Goal: Information Seeking & Learning: Learn about a topic

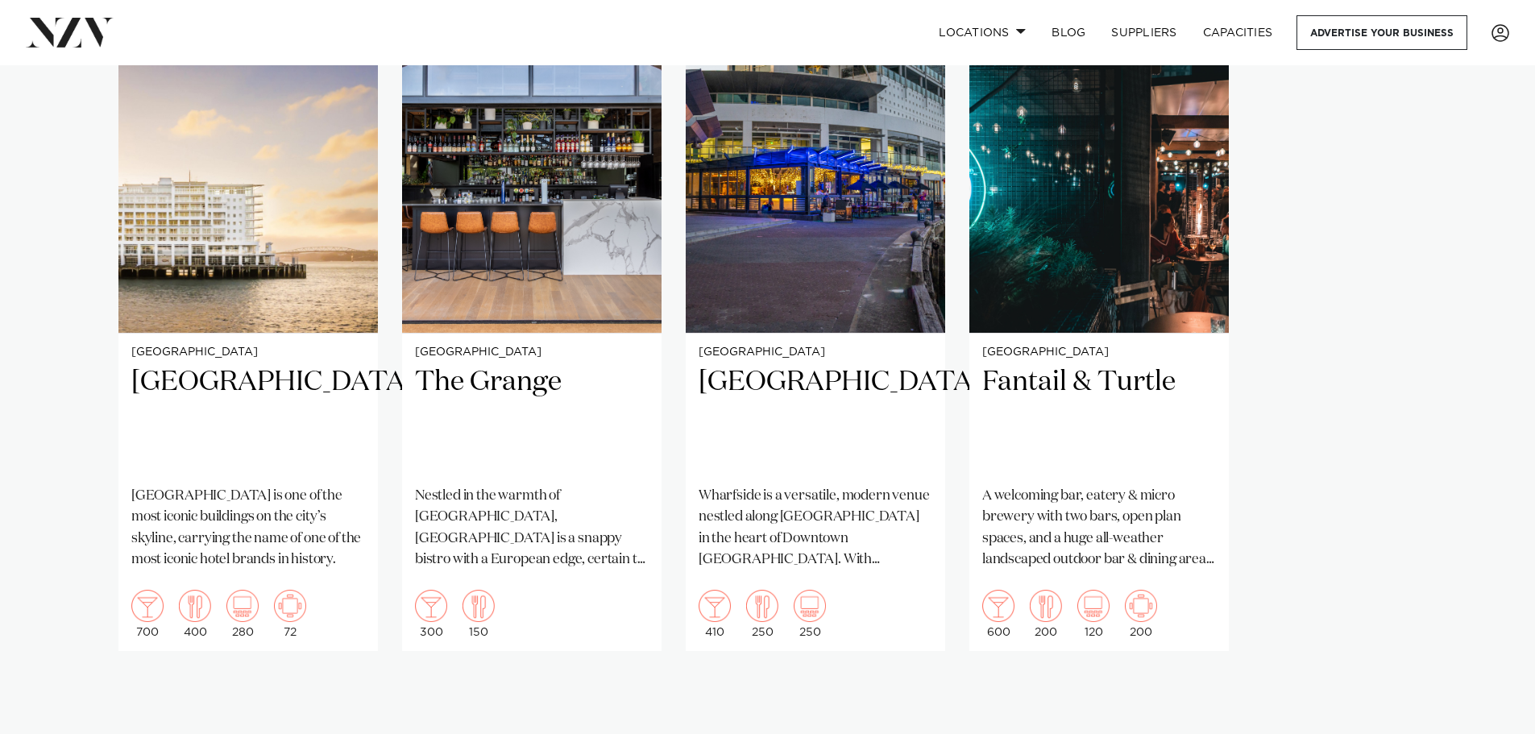
scroll to position [1209, 0]
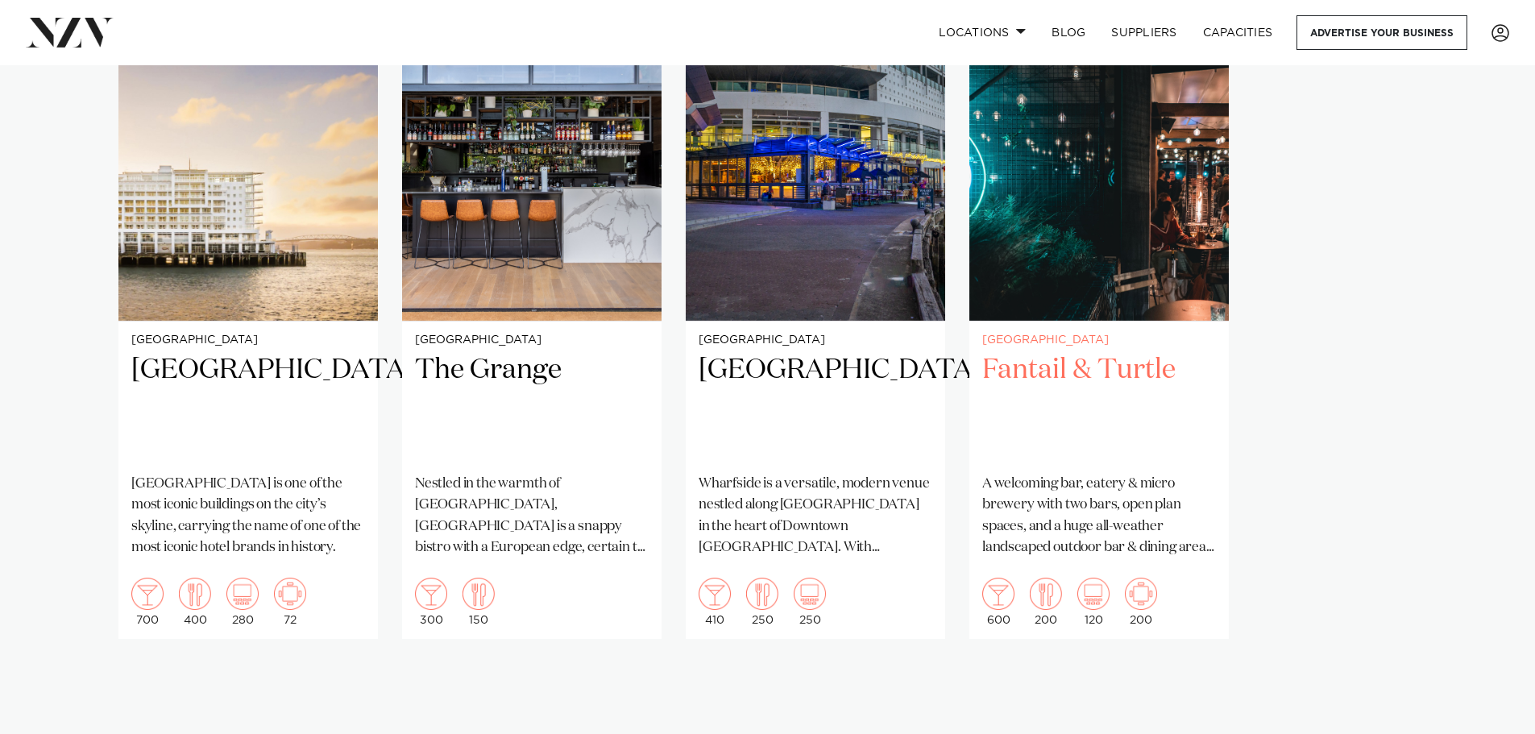
click at [1060, 239] on img "4 / 4" at bounding box center [1100, 147] width 260 height 348
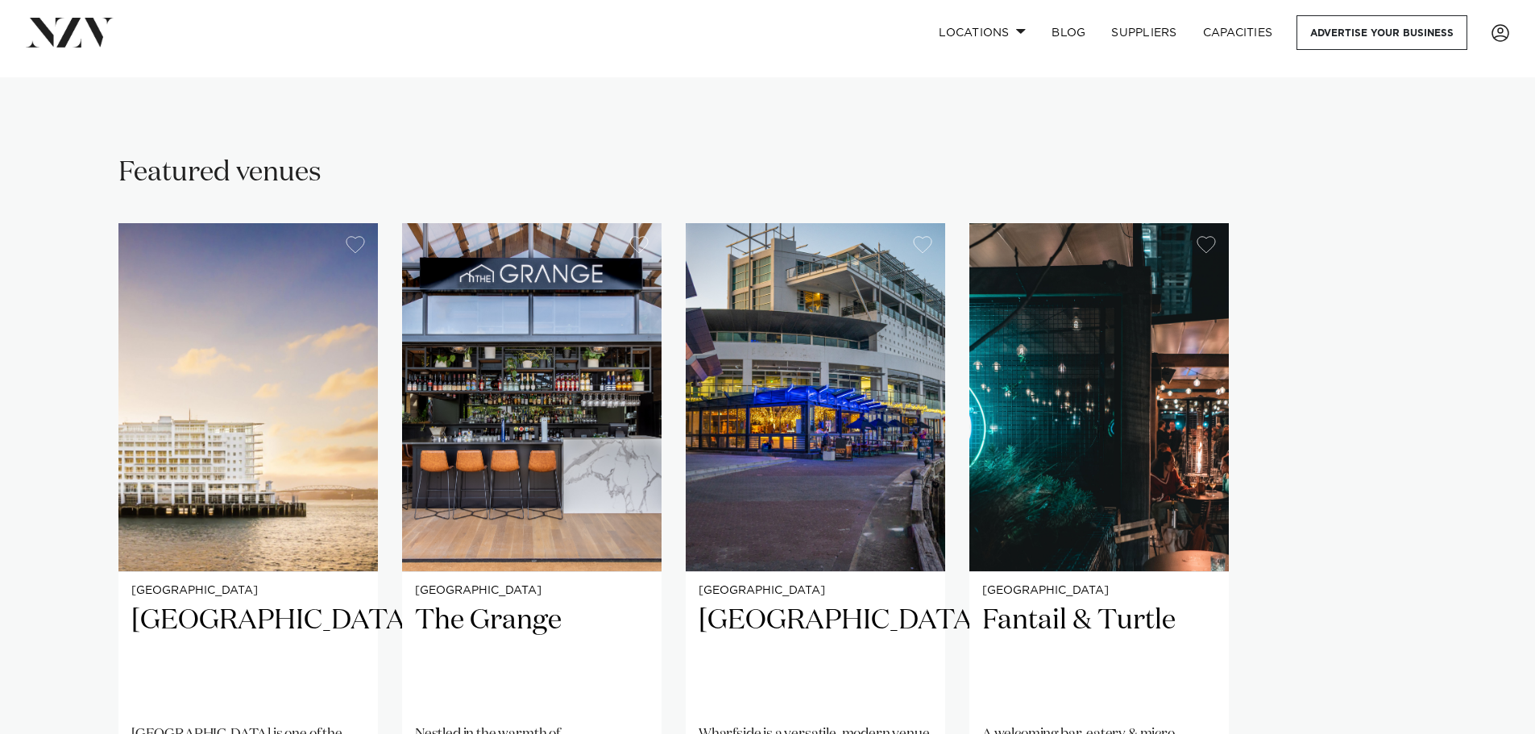
scroll to position [1048, 0]
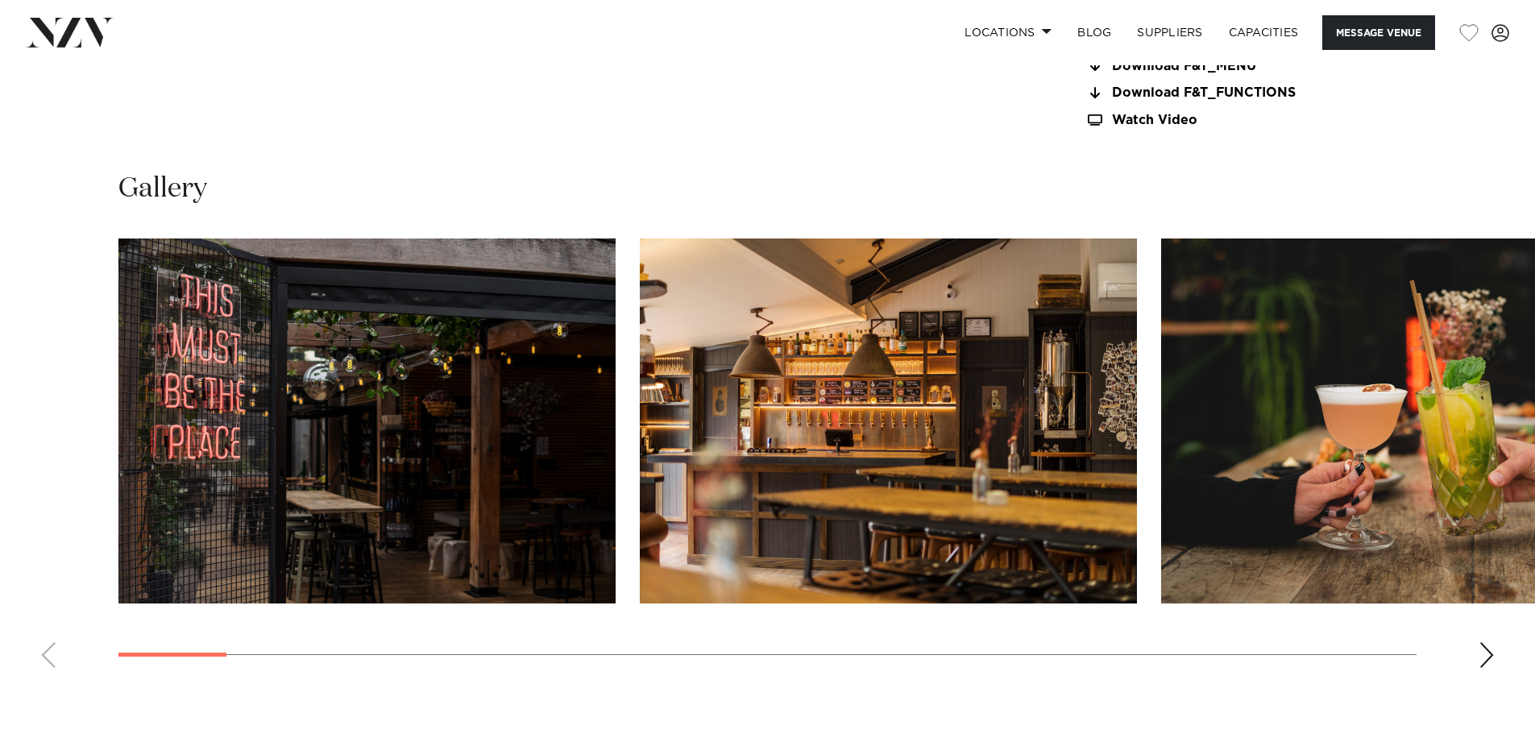
scroll to position [1854, 0]
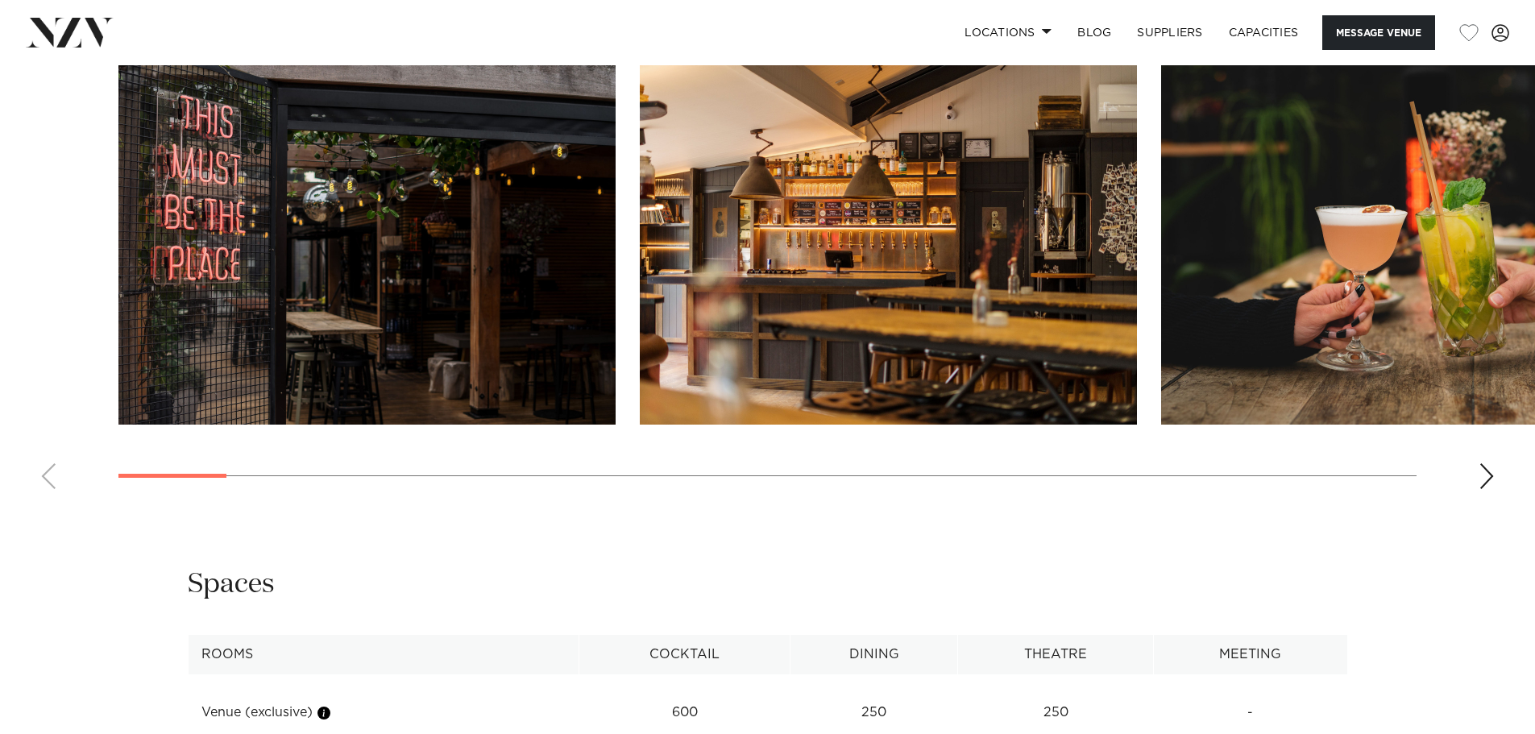
click at [357, 305] on img "1 / 30" at bounding box center [366, 242] width 497 height 365
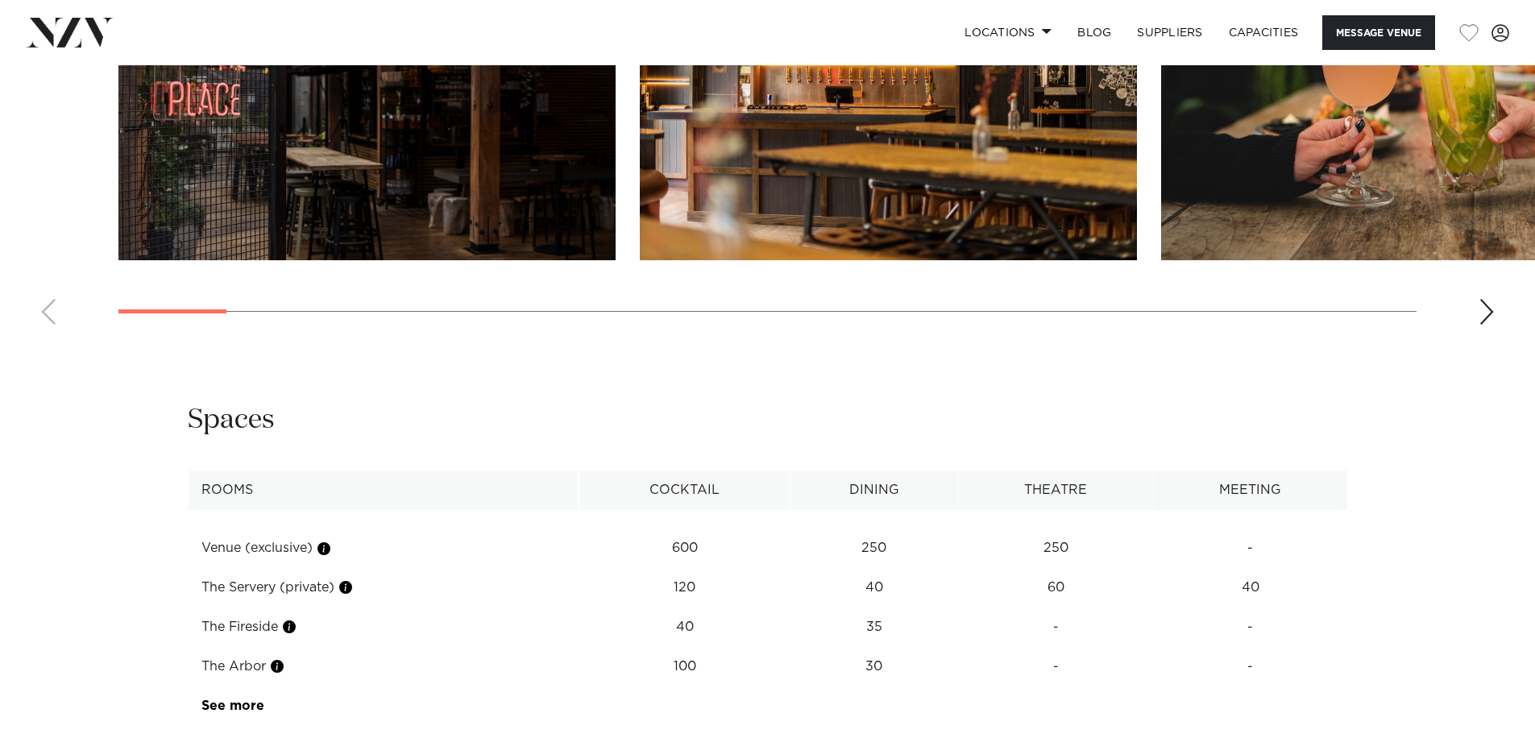
scroll to position [2176, 0]
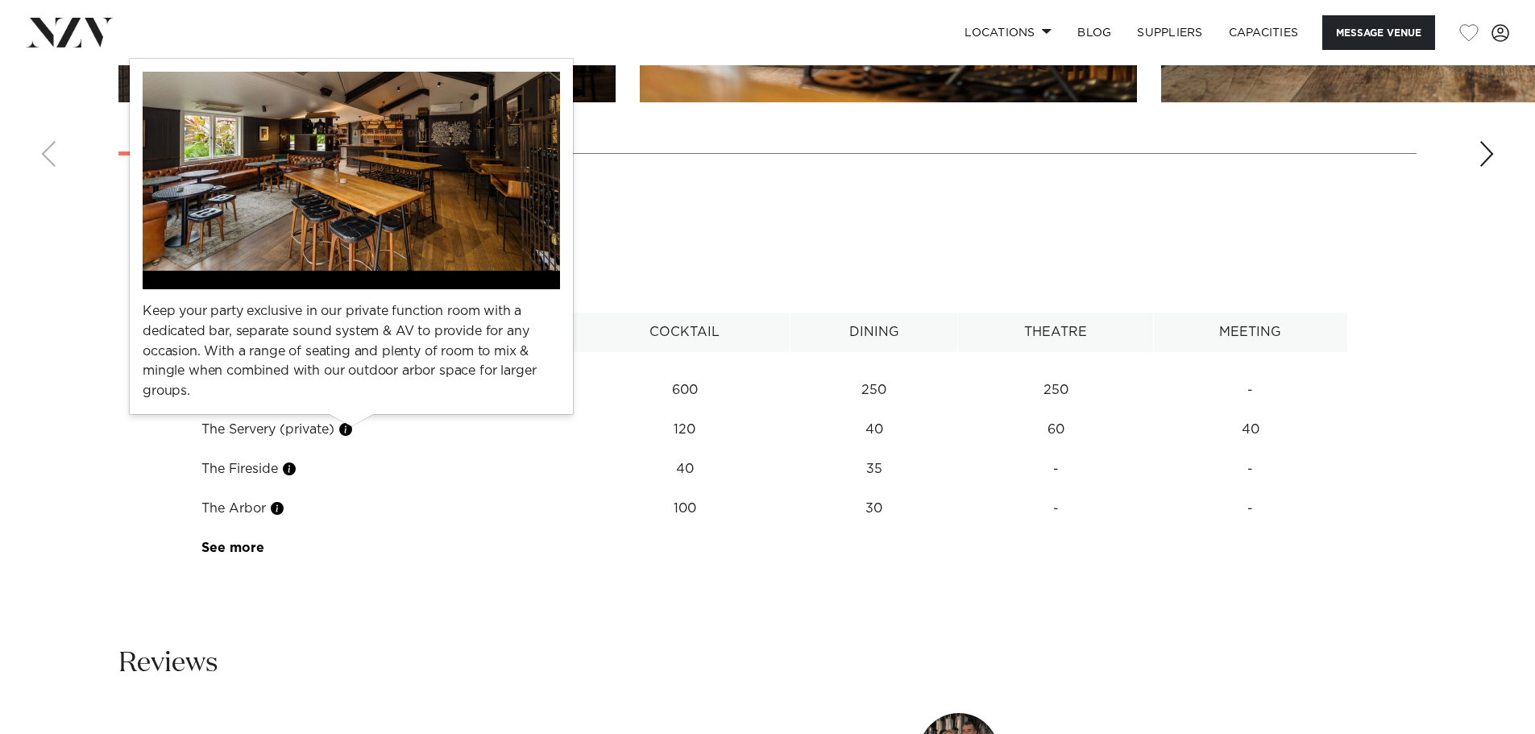
click at [346, 429] on button "button" at bounding box center [346, 430] width 16 height 16
click at [354, 430] on button "button" at bounding box center [346, 430] width 16 height 16
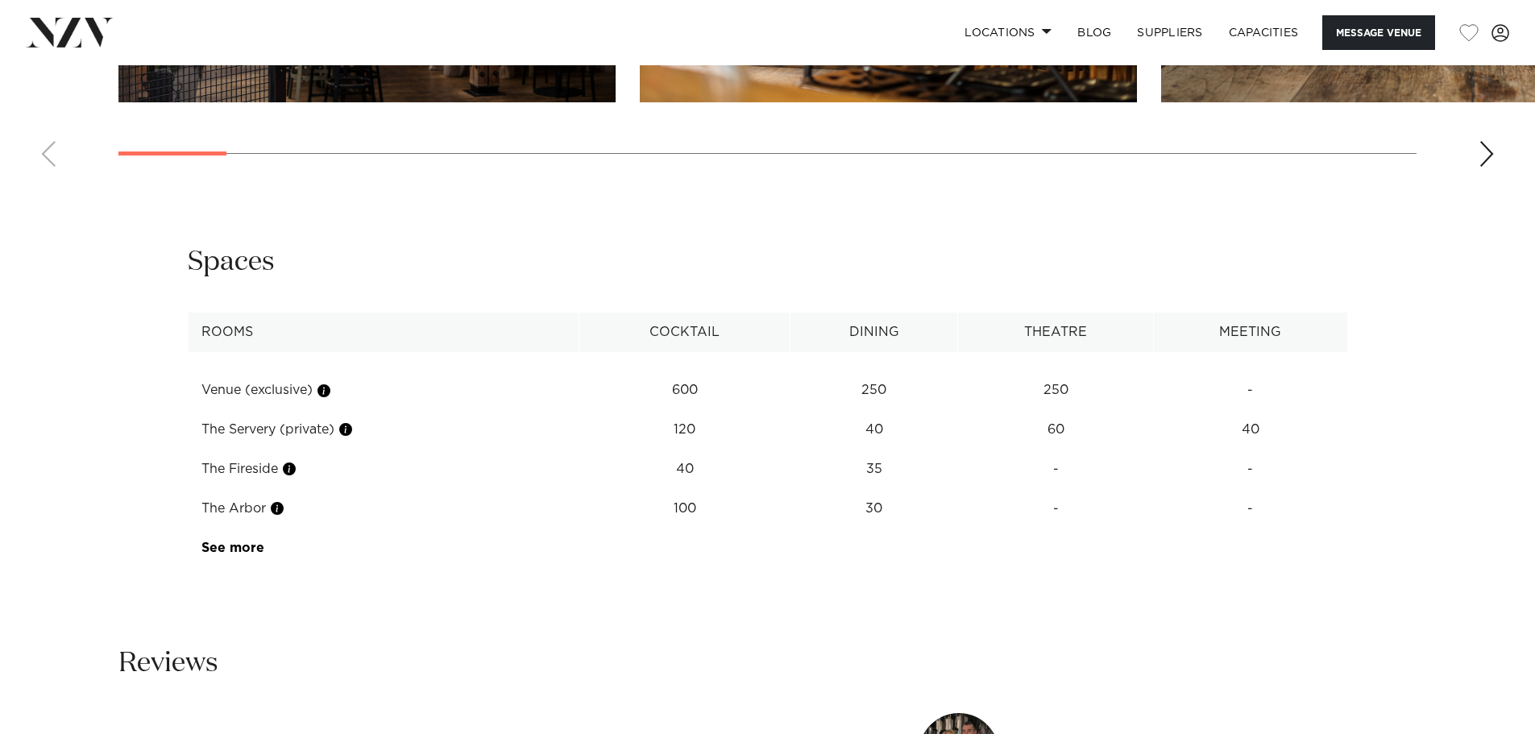
click at [226, 554] on td "See more" at bounding box center [265, 548] width 152 height 39
click at [226, 546] on link "See more" at bounding box center [264, 548] width 126 height 13
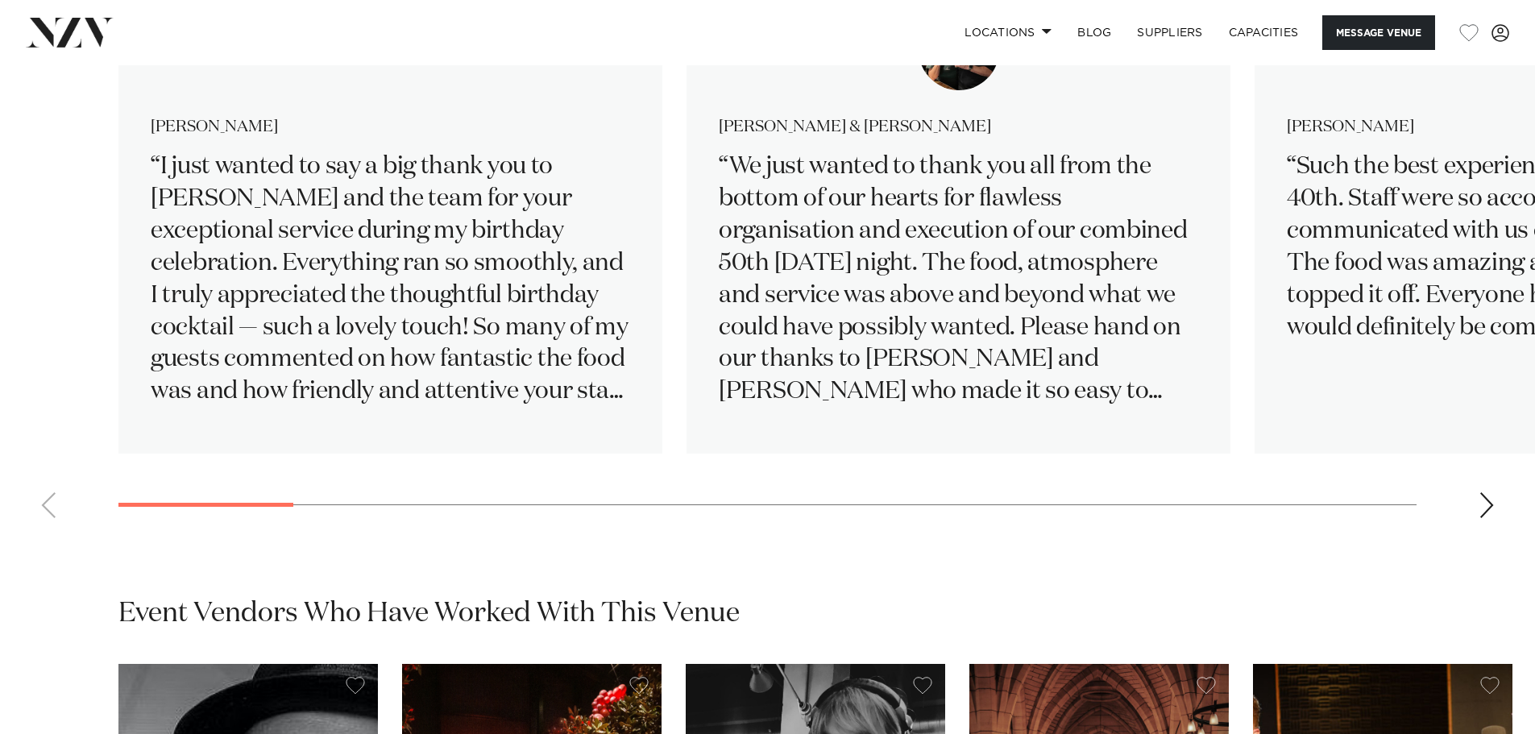
scroll to position [2982, 0]
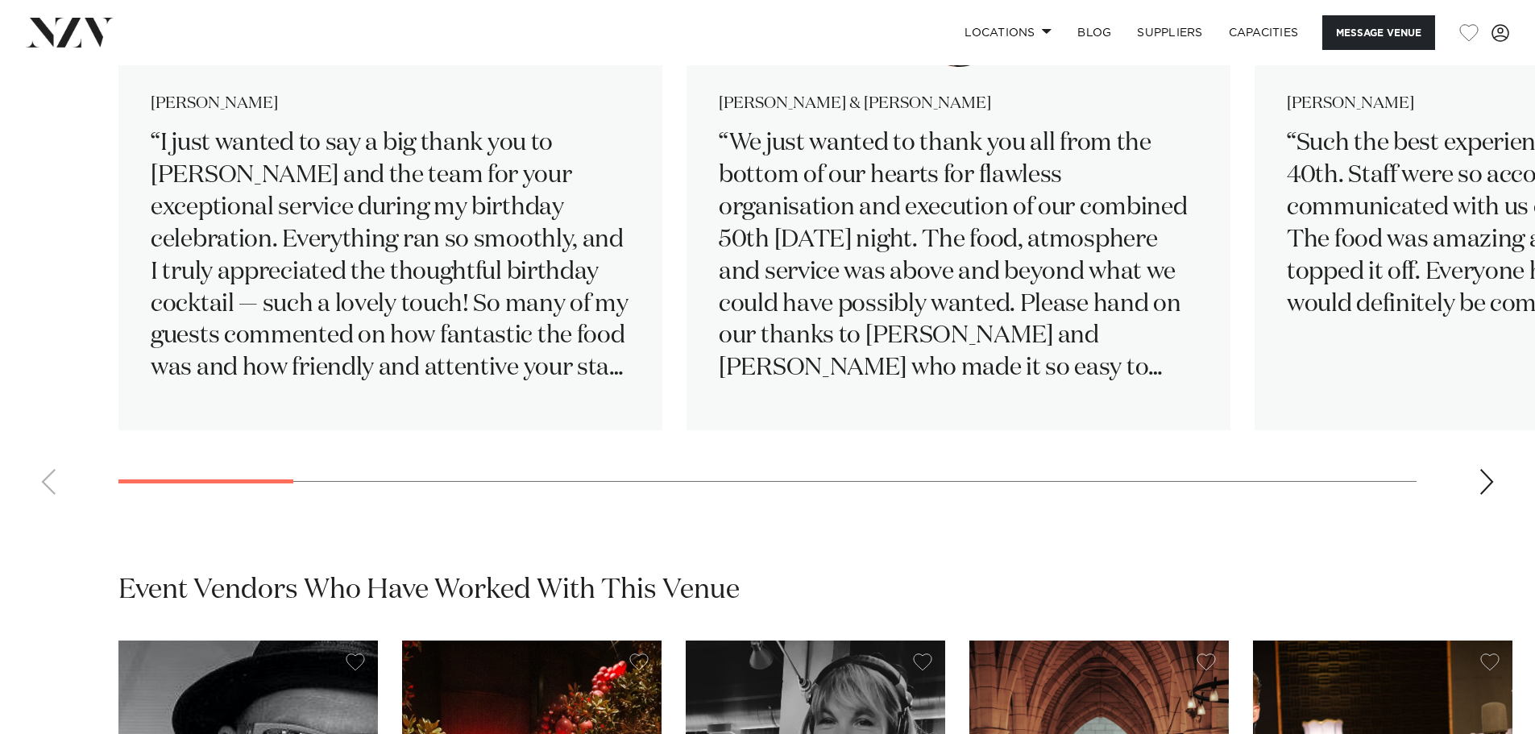
click at [374, 488] on swiper-container "Melissa Silkstone I just wanted to say a big thank you to Izzy and the team for…" at bounding box center [767, 246] width 1535 height 521
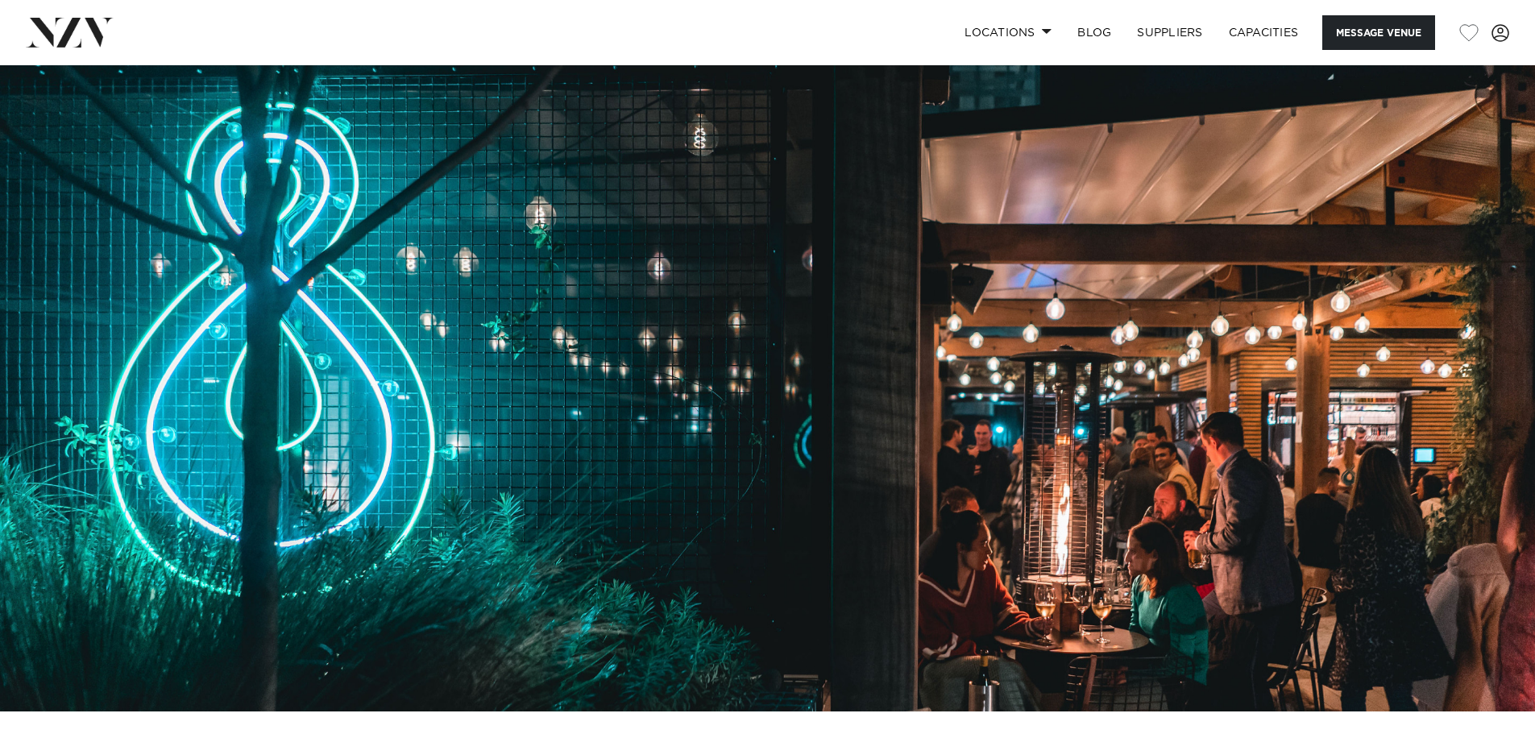
scroll to position [0, 0]
